Goal: Task Accomplishment & Management: Manage account settings

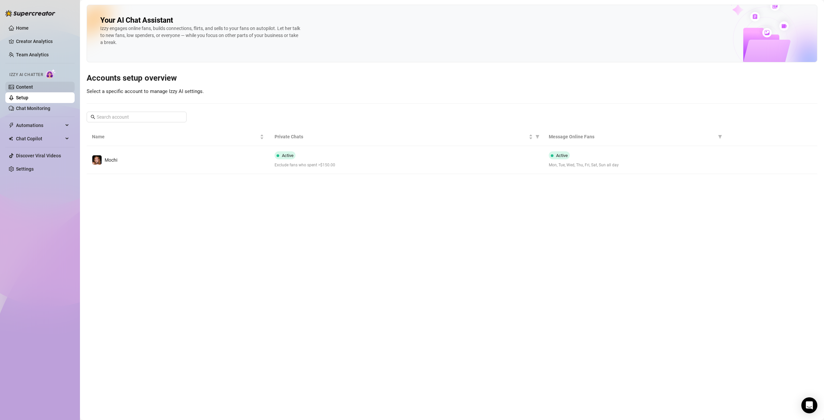
click at [27, 87] on link "Content" at bounding box center [24, 86] width 17 height 5
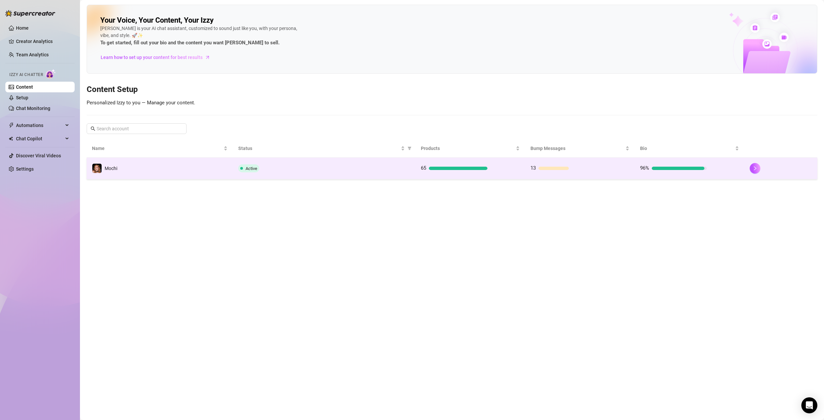
click at [419, 173] on td "65" at bounding box center [471, 169] width 110 height 22
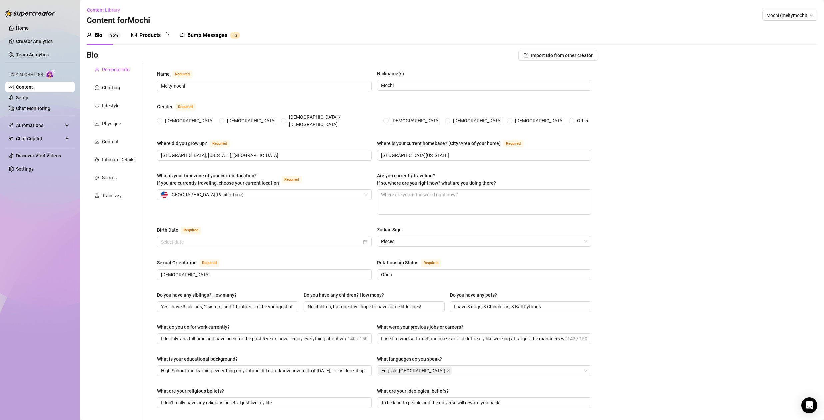
radio input "true"
type input "[DATE]"
click at [108, 141] on div "Content" at bounding box center [110, 141] width 17 height 7
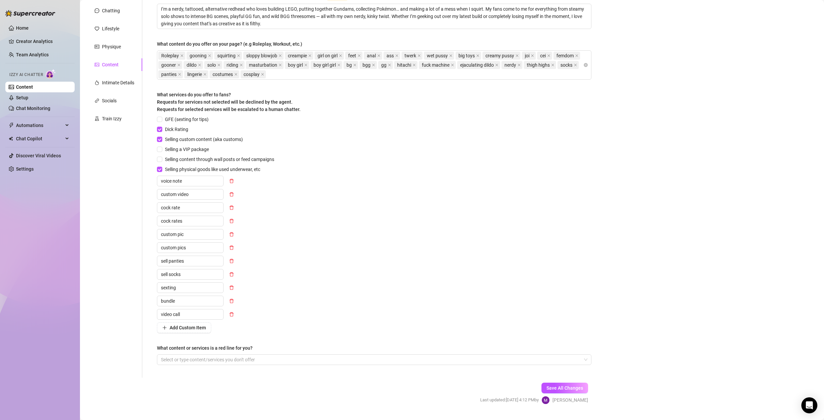
scroll to position [93, 0]
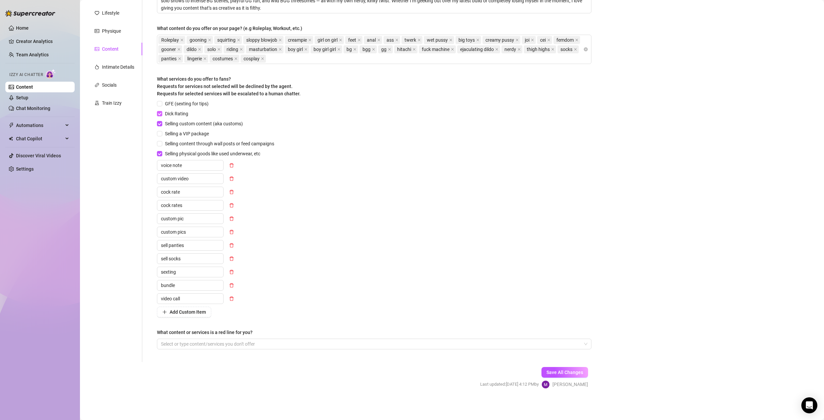
click at [160, 112] on input "Dick Rating" at bounding box center [159, 113] width 5 height 5
checkbox input "false"
click at [160, 122] on input "Selling custom content (aka customs)" at bounding box center [159, 123] width 5 height 5
checkbox input "false"
click at [160, 154] on input "Selling physical goods like used underwear, etc" at bounding box center [159, 153] width 5 height 5
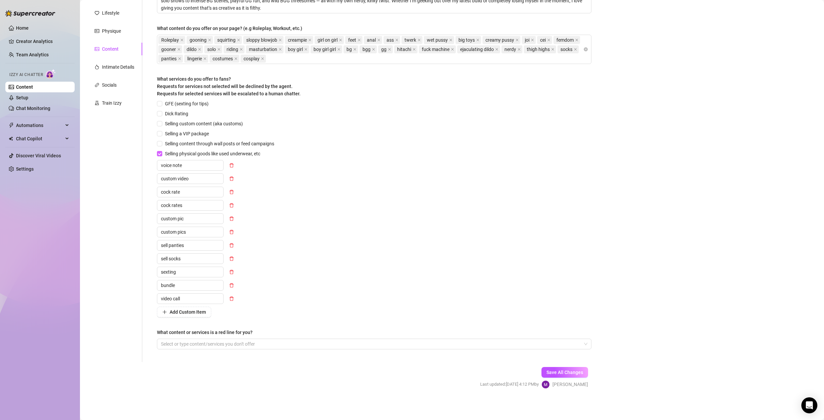
checkbox input "false"
click at [184, 311] on span "Add Custom Item" at bounding box center [188, 311] width 36 height 5
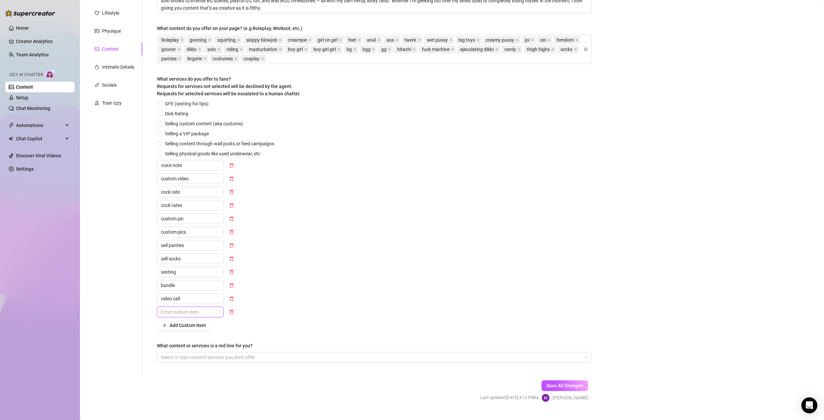
click at [193, 311] on input "text" at bounding box center [190, 312] width 67 height 11
type input "panties"
click at [387, 296] on div "GFE (sexting for tips) Dick Rating Selling custom content (aka customs) Selling…" at bounding box center [374, 215] width 435 height 231
click at [179, 326] on span "Add Custom Item" at bounding box center [188, 325] width 36 height 5
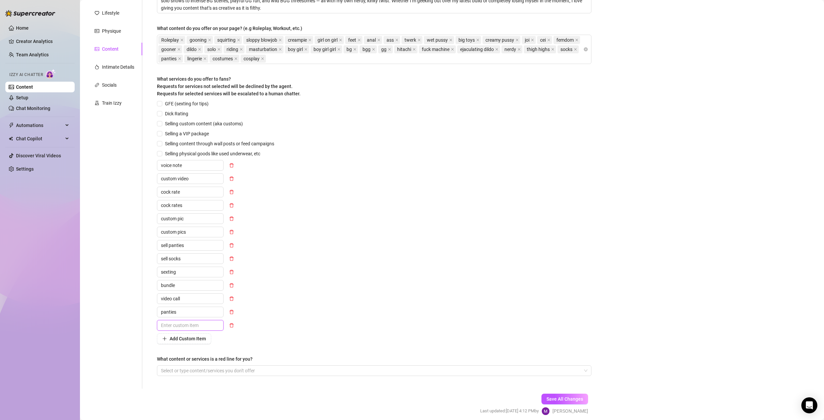
click at [191, 324] on input "text" at bounding box center [190, 325] width 67 height 11
type input "dick rate"
click at [183, 337] on span "Add Custom Item" at bounding box center [188, 338] width 36 height 5
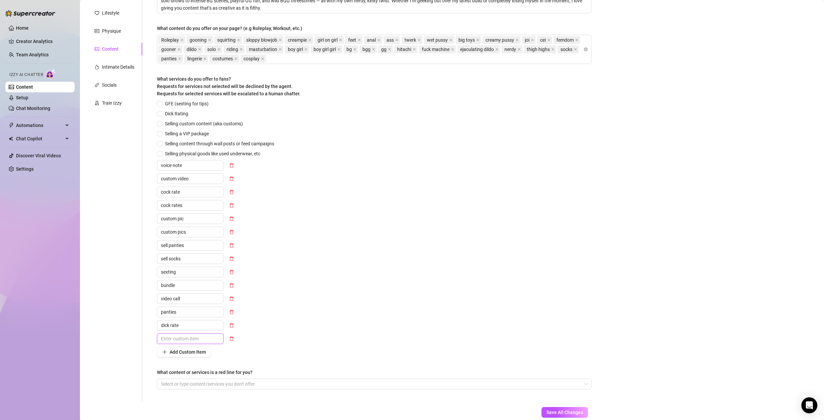
click at [183, 337] on input "text" at bounding box center [190, 338] width 67 height 11
type input "custom content"
click at [183, 354] on span "Add Custom Item" at bounding box center [188, 351] width 36 height 5
click at [183, 354] on input "text" at bounding box center [190, 352] width 67 height 11
type input "customs"
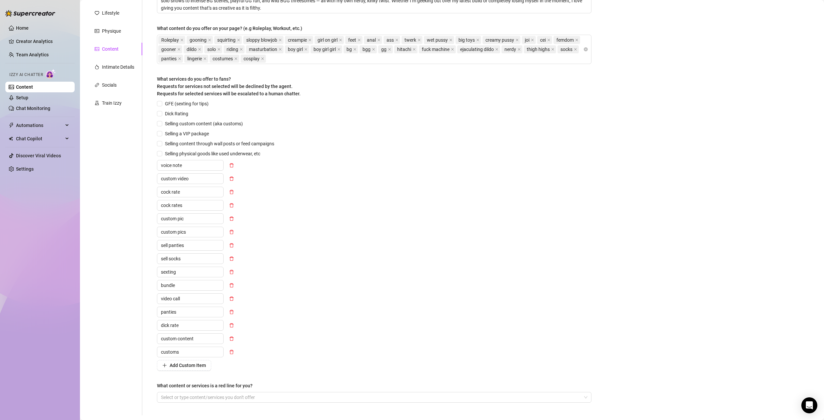
click at [122, 233] on div "Personal Info Chatting Lifestyle Physique Content Intimate Details Socials Trai…" at bounding box center [115, 193] width 56 height 445
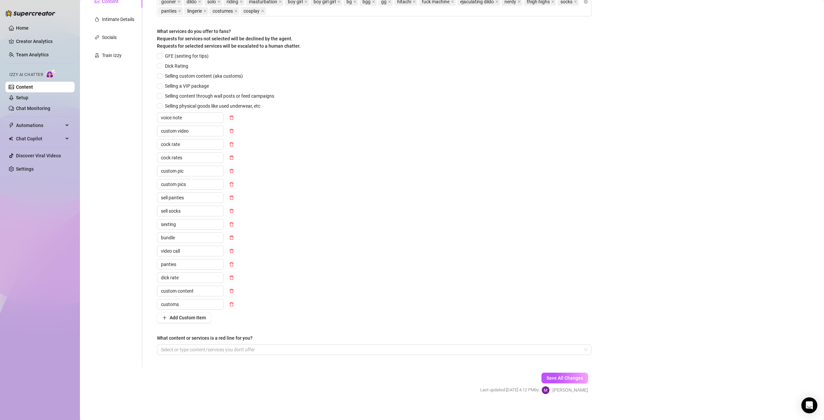
scroll to position [146, 0]
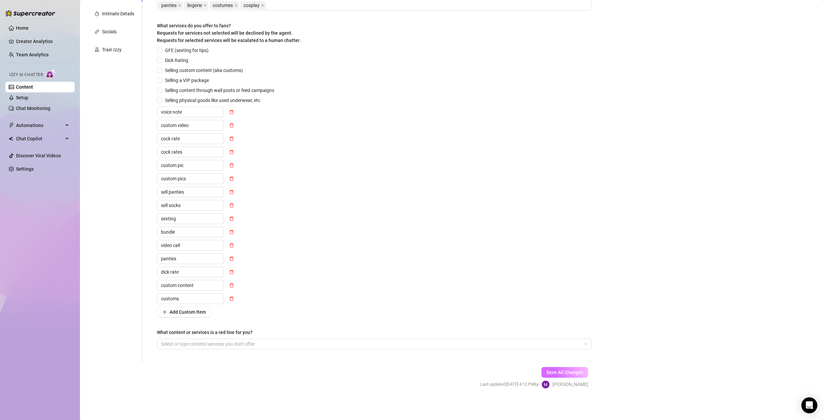
click at [551, 372] on span "Save All Changes" at bounding box center [564, 372] width 37 height 5
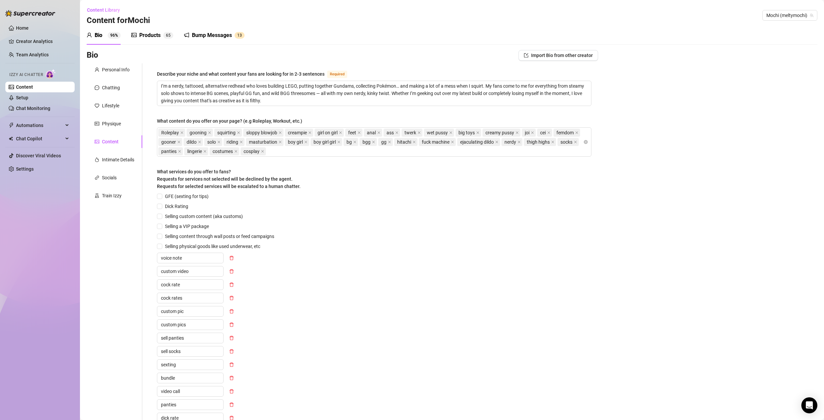
click at [197, 35] on div "Bump Messages" at bounding box center [212, 35] width 40 height 8
